Goal: Task Accomplishment & Management: Manage account settings

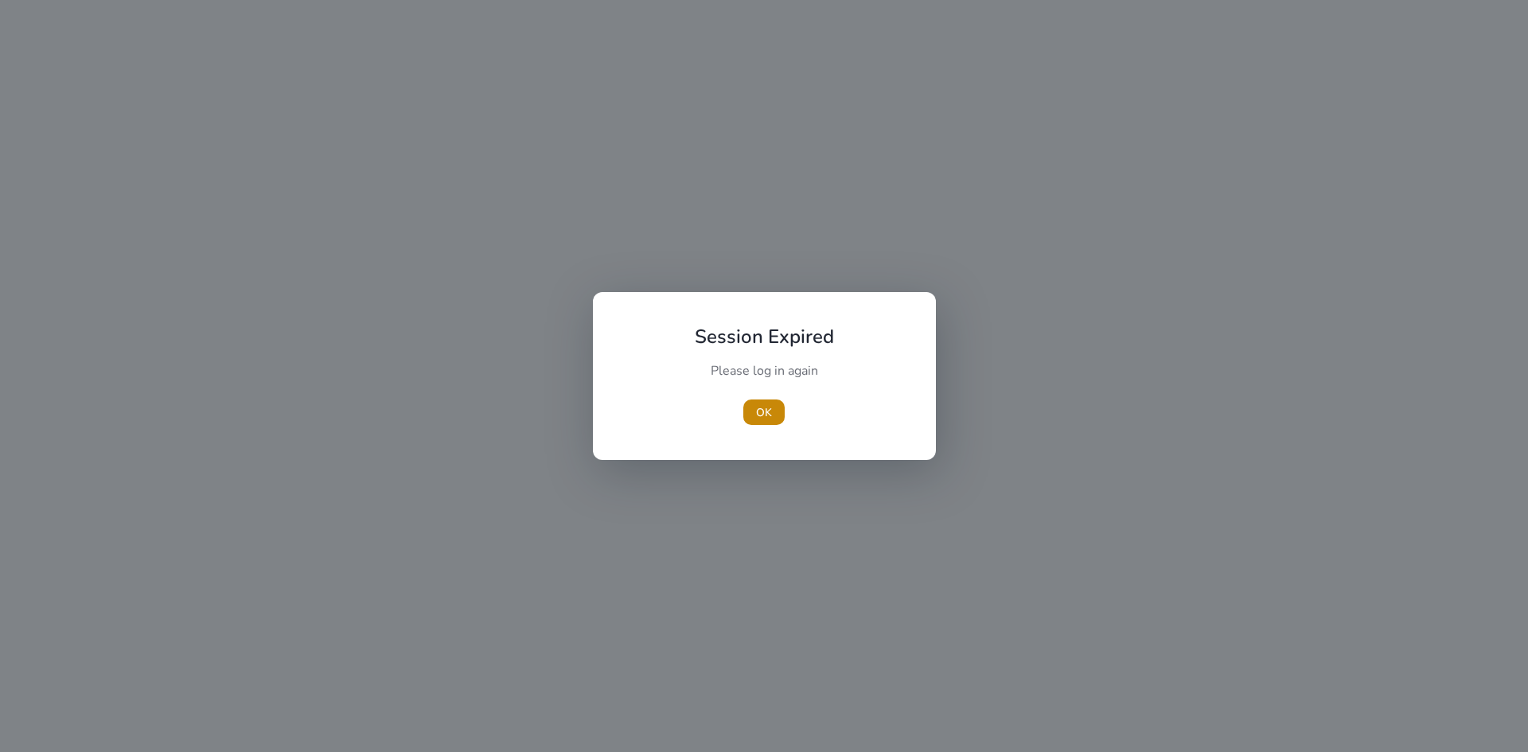
click at [743, 399] on button "OK" at bounding box center [763, 411] width 41 height 25
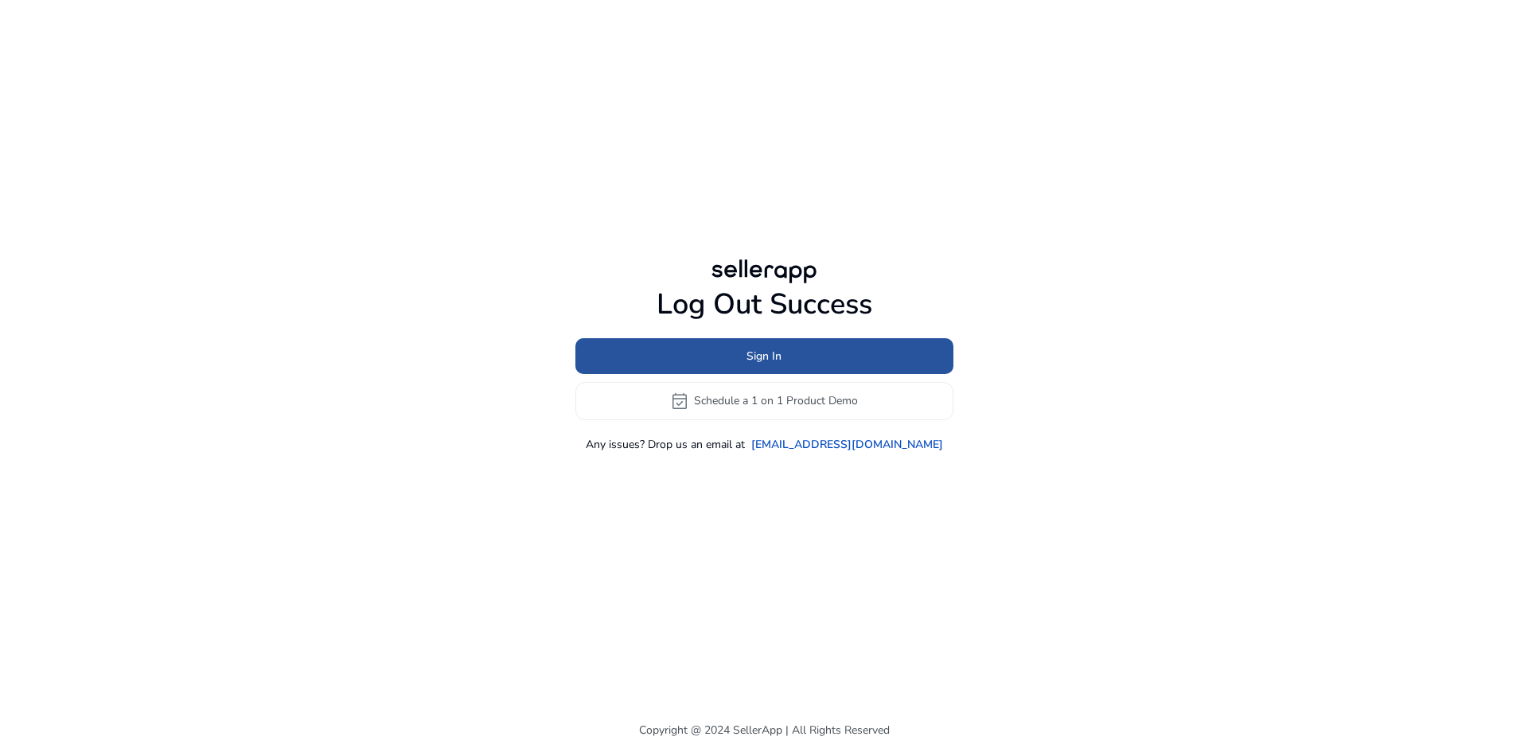
click at [782, 346] on span at bounding box center [764, 356] width 378 height 38
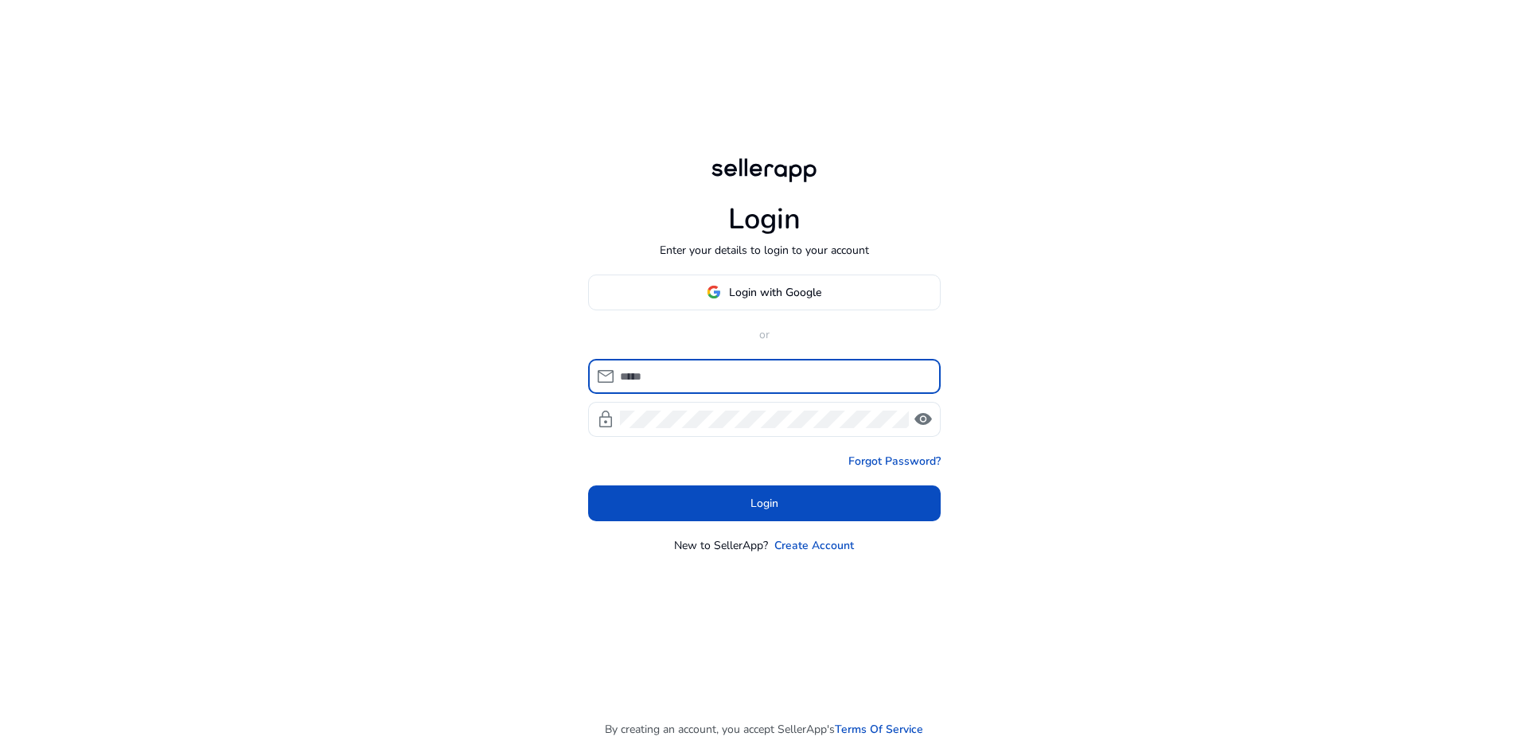
click at [726, 381] on input at bounding box center [774, 377] width 308 height 18
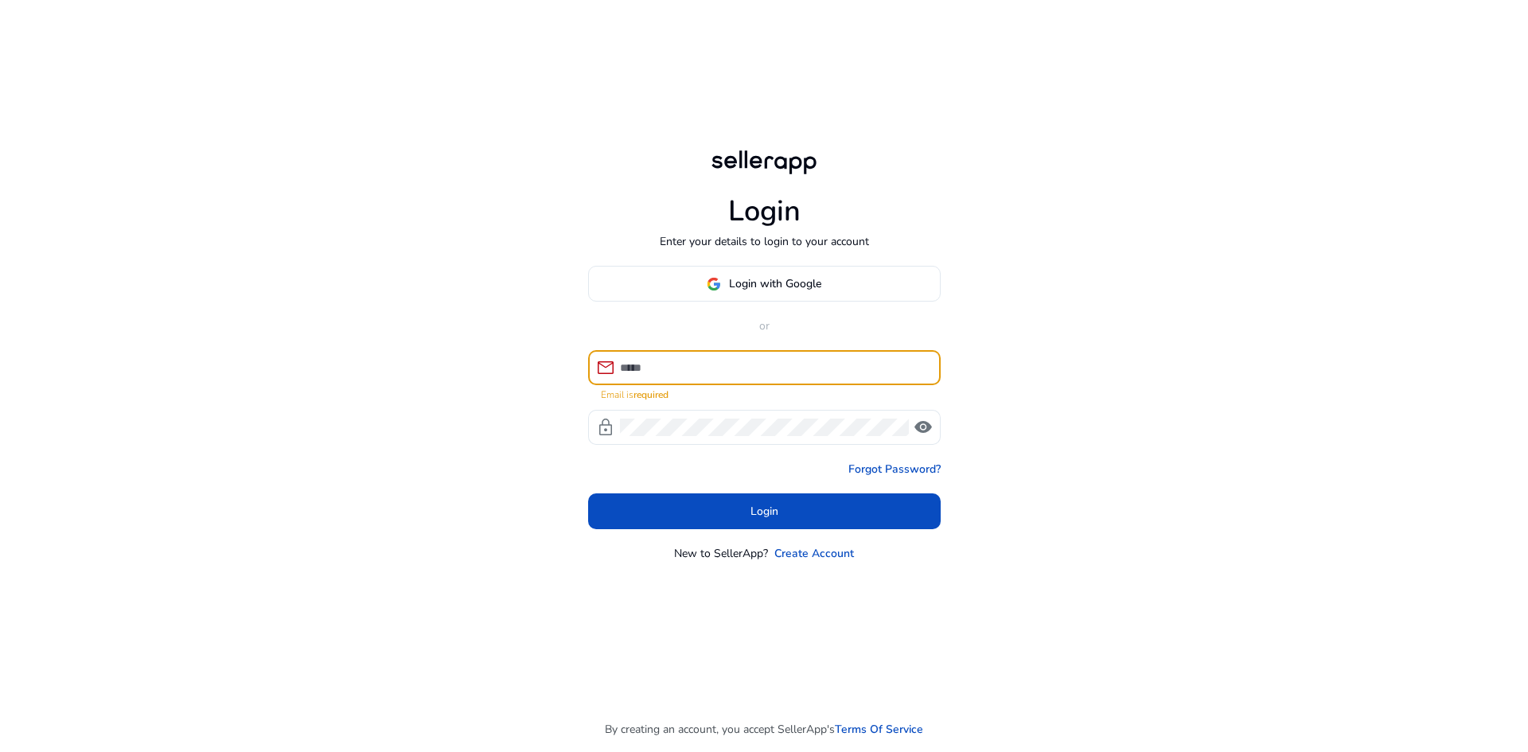
type input "**********"
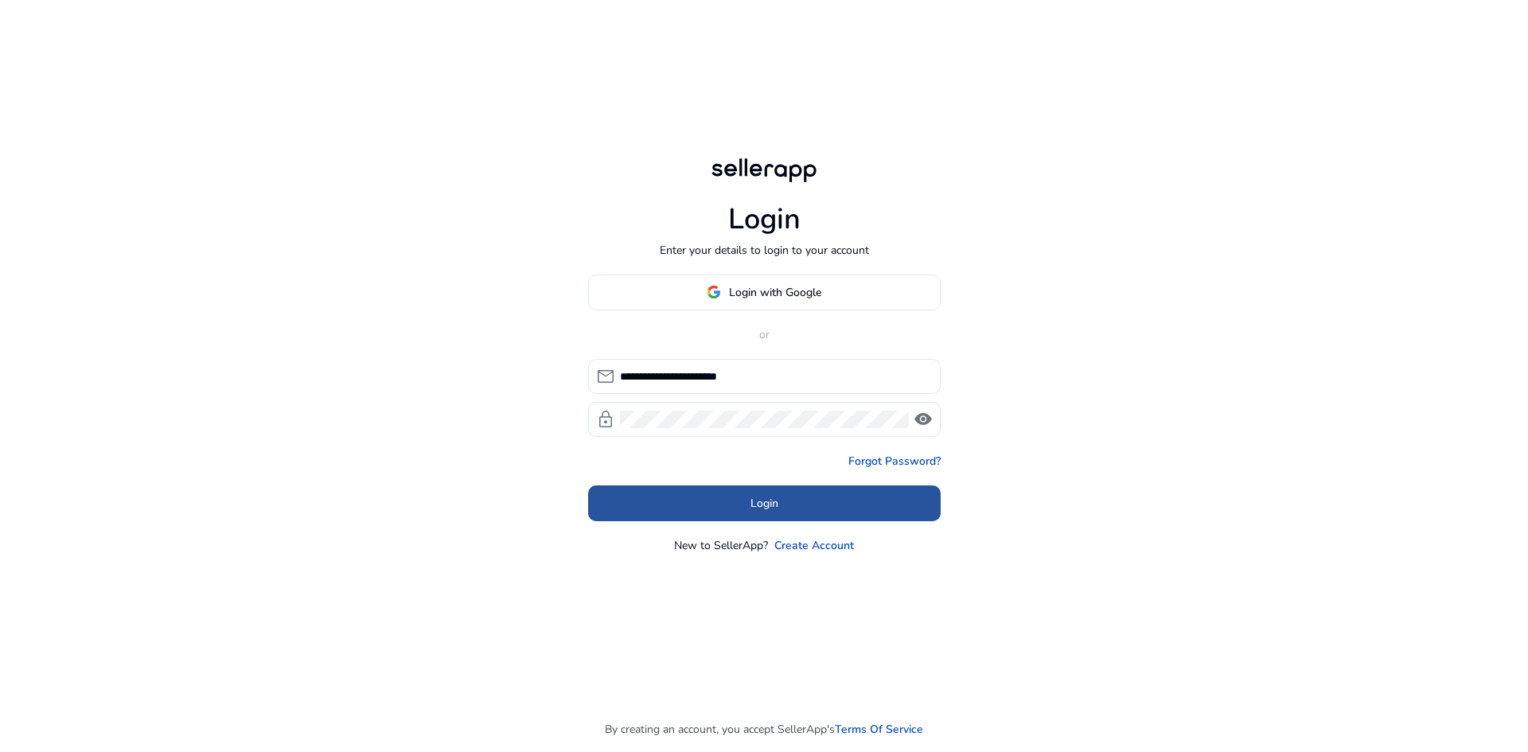
click at [734, 497] on span at bounding box center [764, 503] width 353 height 38
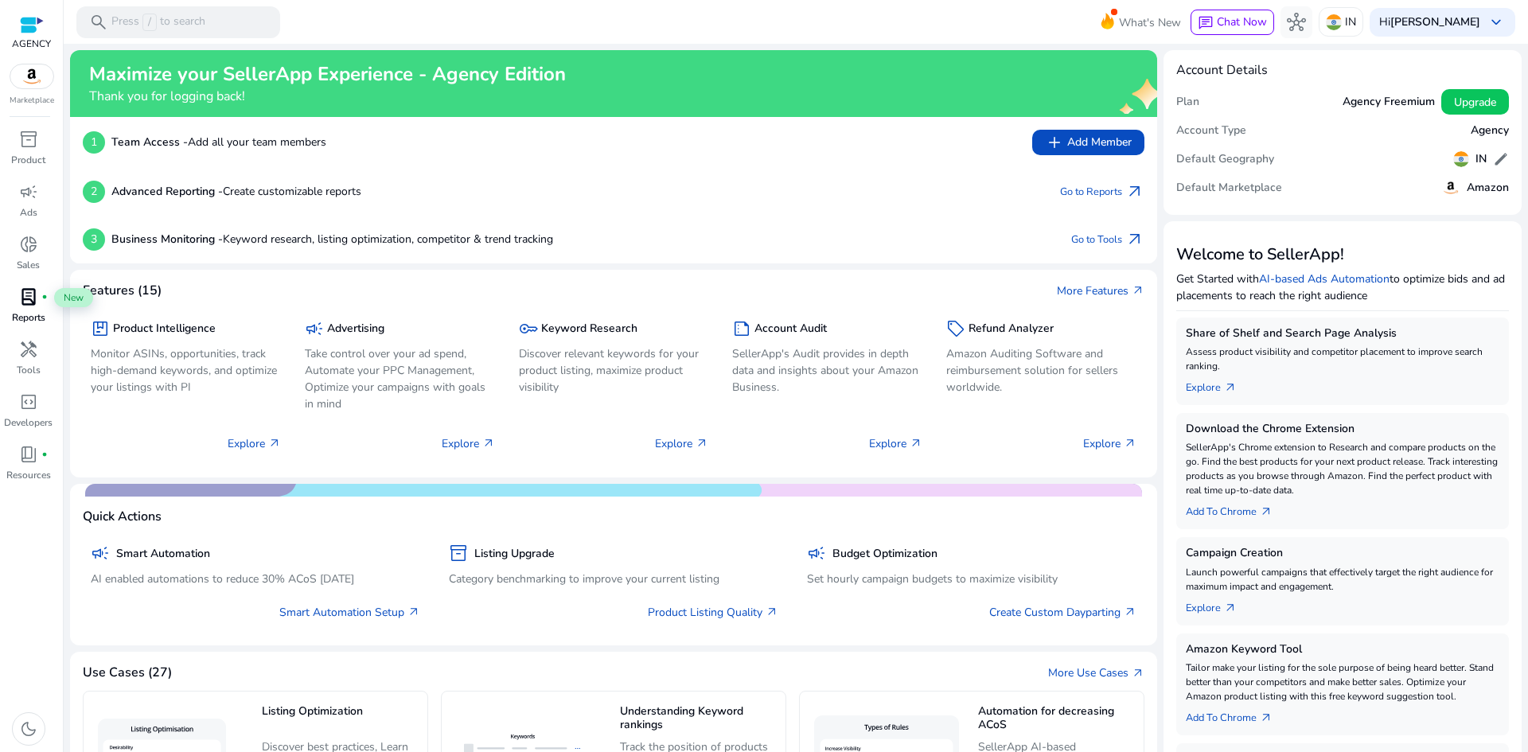
click at [19, 303] on span "lab_profile" at bounding box center [28, 296] width 19 height 19
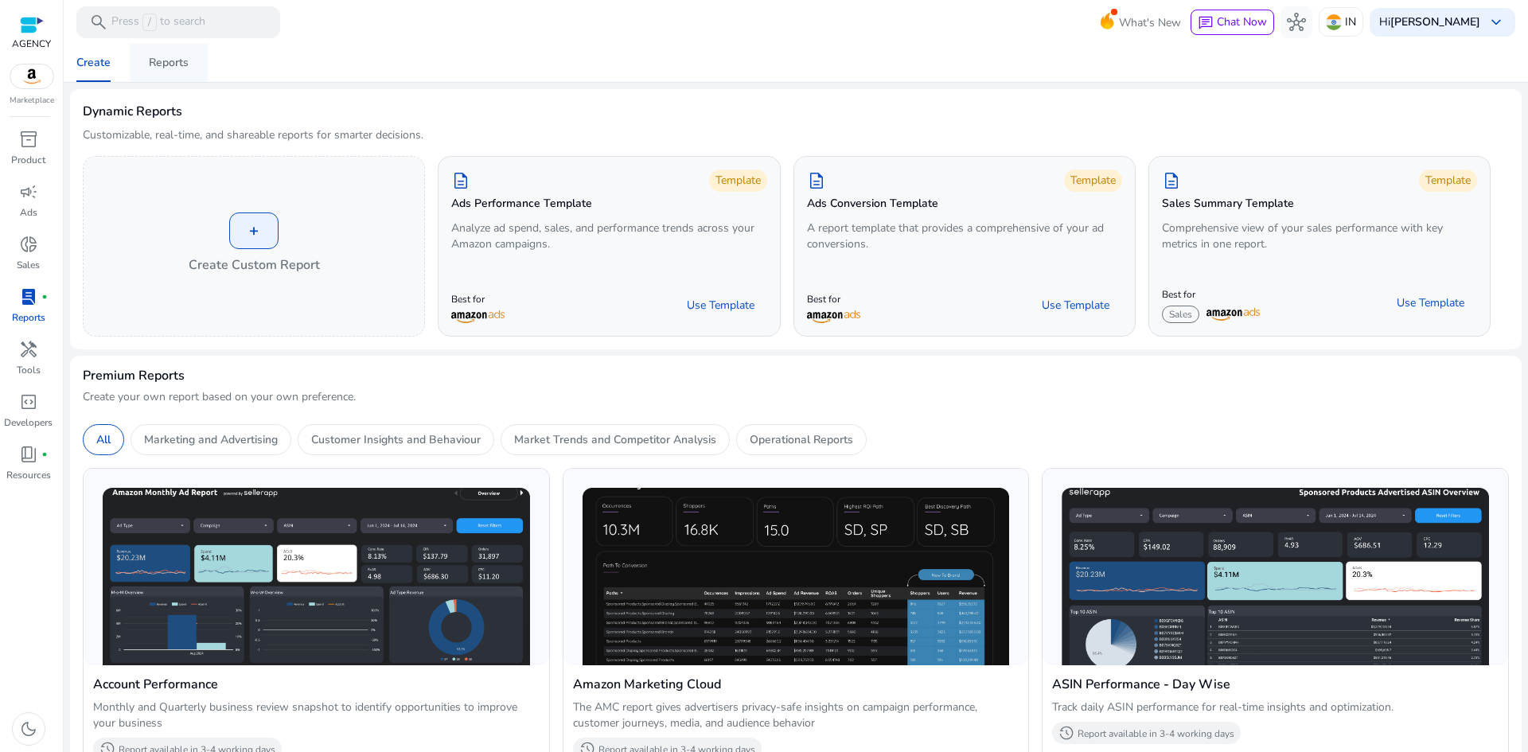
click at [154, 60] on div "Reports" at bounding box center [169, 62] width 40 height 11
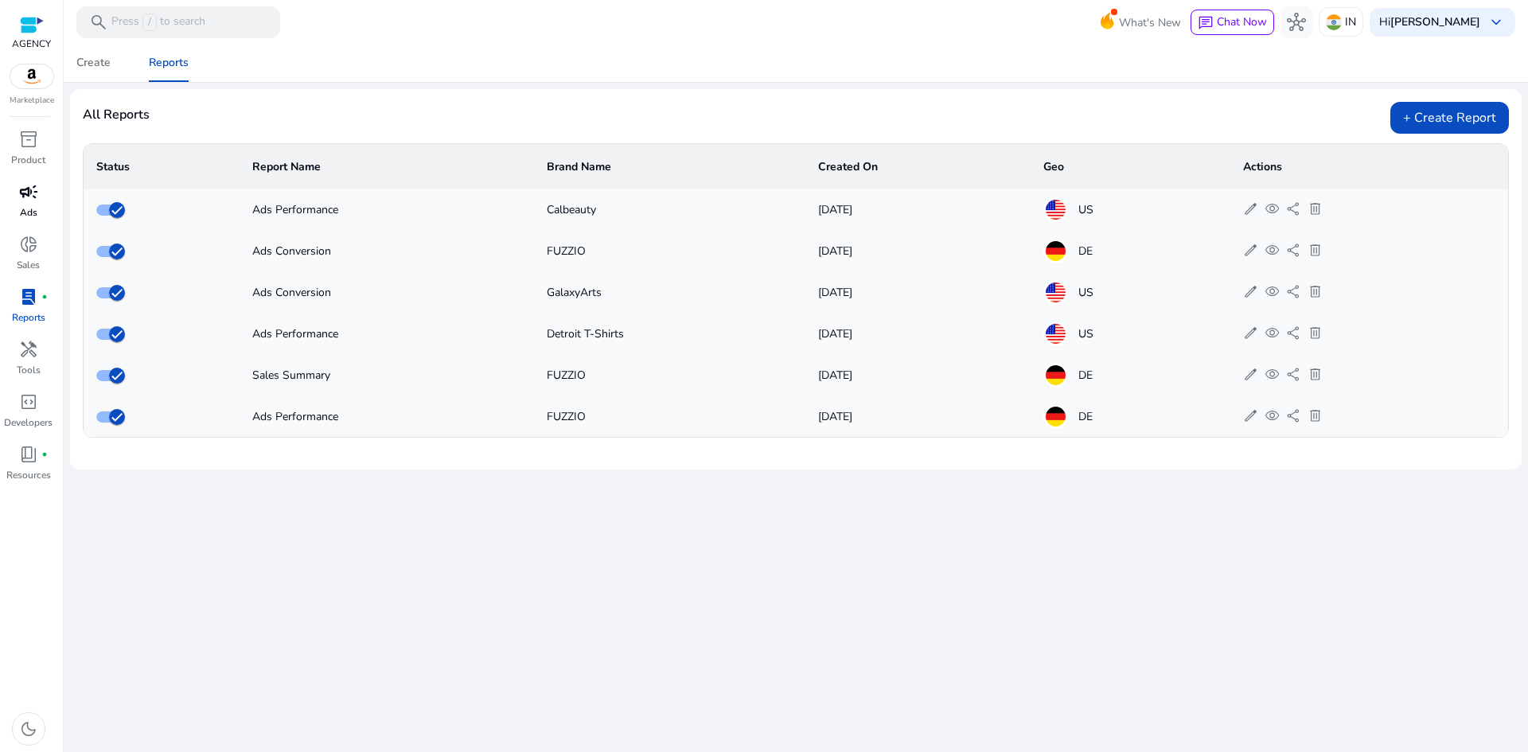
click at [20, 193] on span "campaign" at bounding box center [28, 191] width 19 height 19
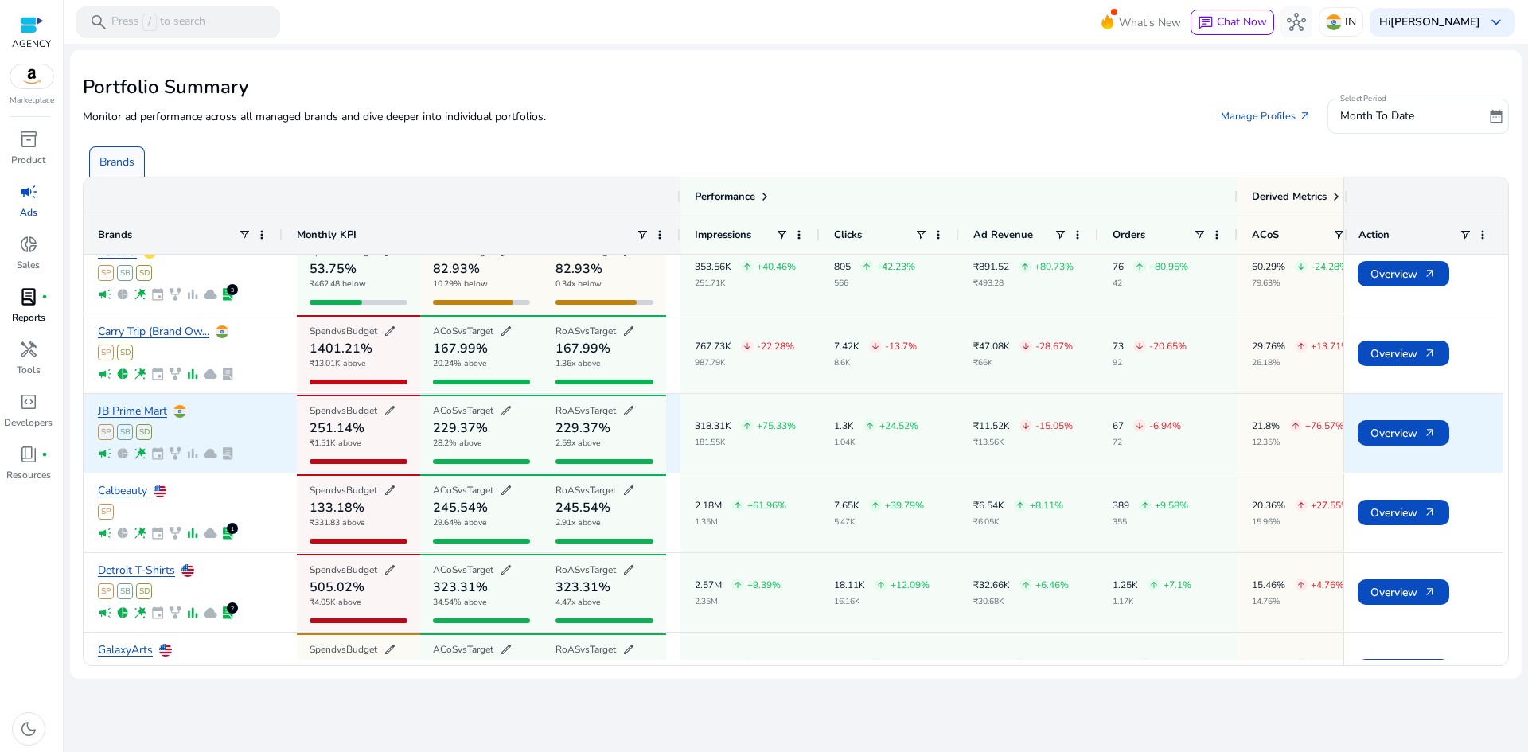
scroll to position [20, 0]
